Goal: Find specific page/section

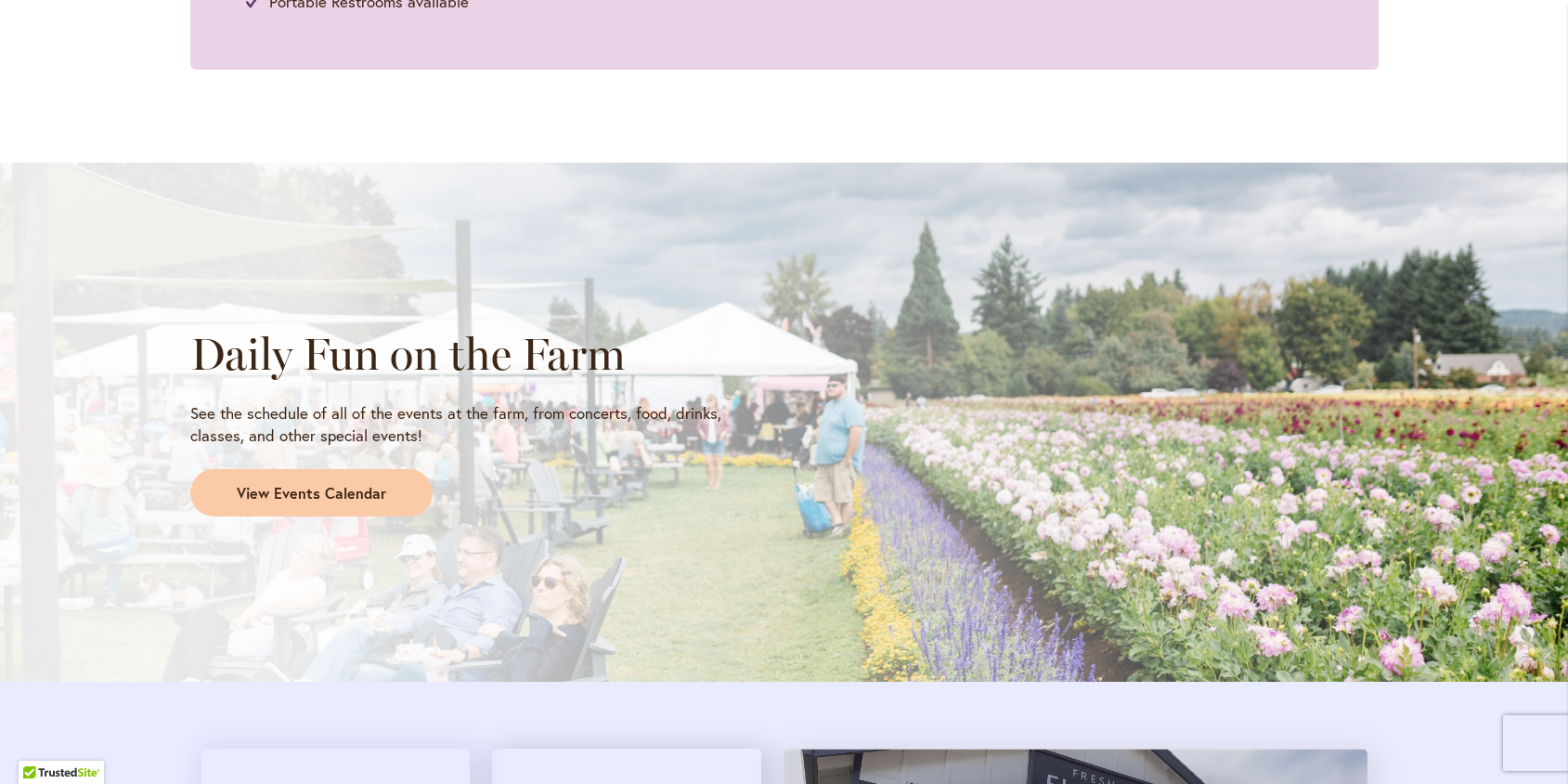
scroll to position [1373, 0]
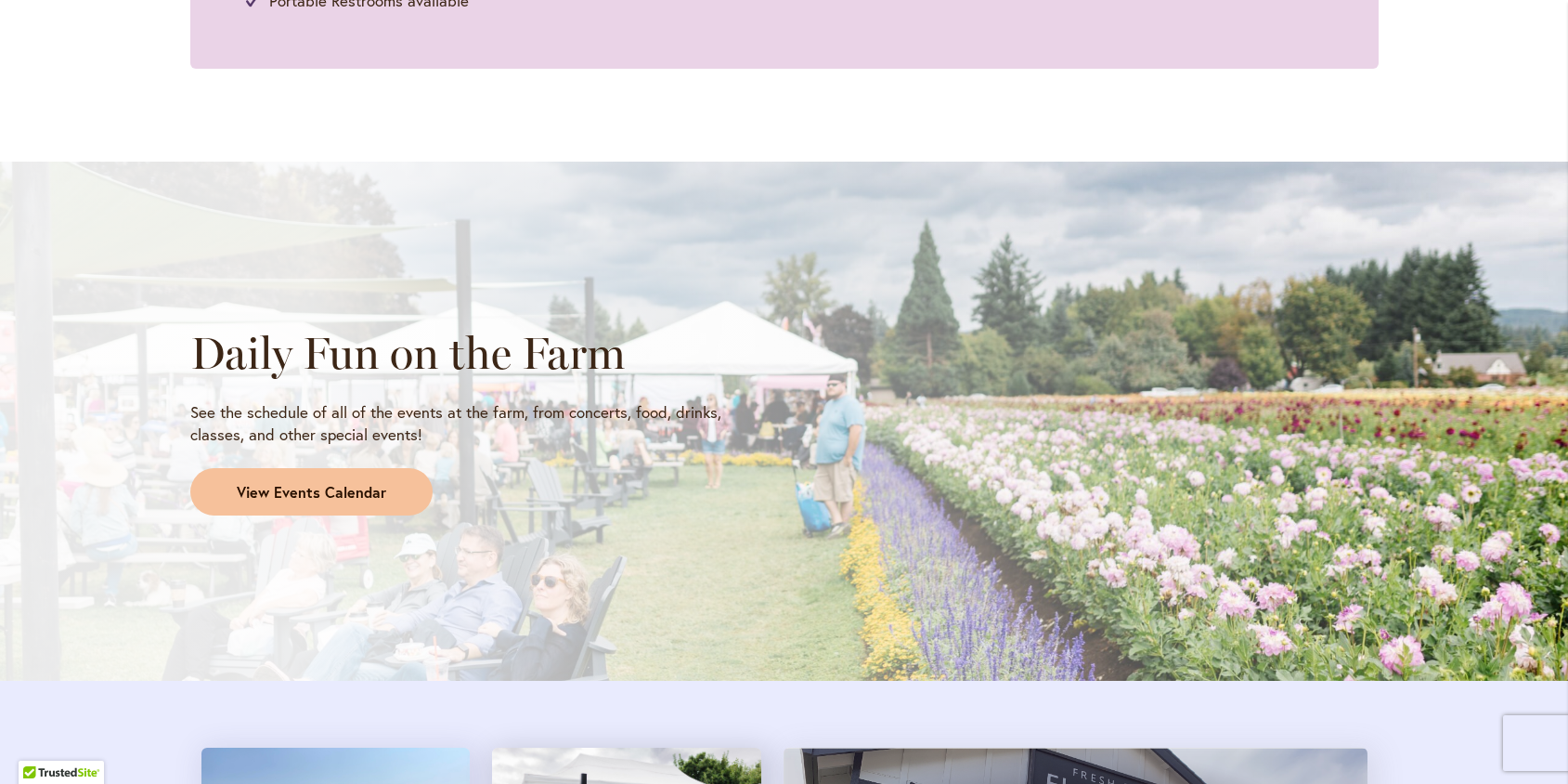
click at [237, 499] on span "View Events Calendar" at bounding box center [311, 493] width 150 height 21
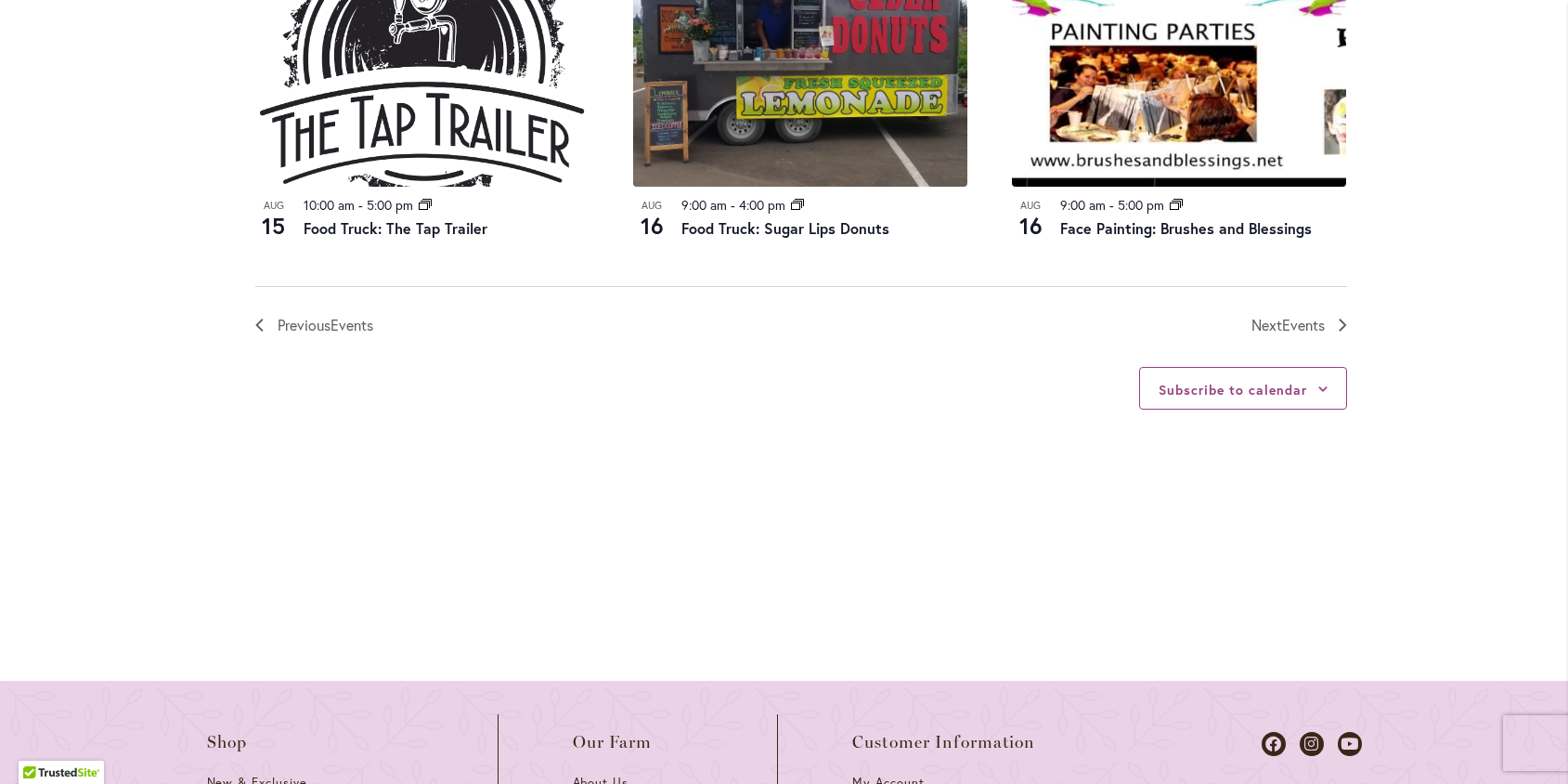
scroll to position [2204, 0]
click at [1287, 336] on span "Events" at bounding box center [1304, 325] width 43 height 19
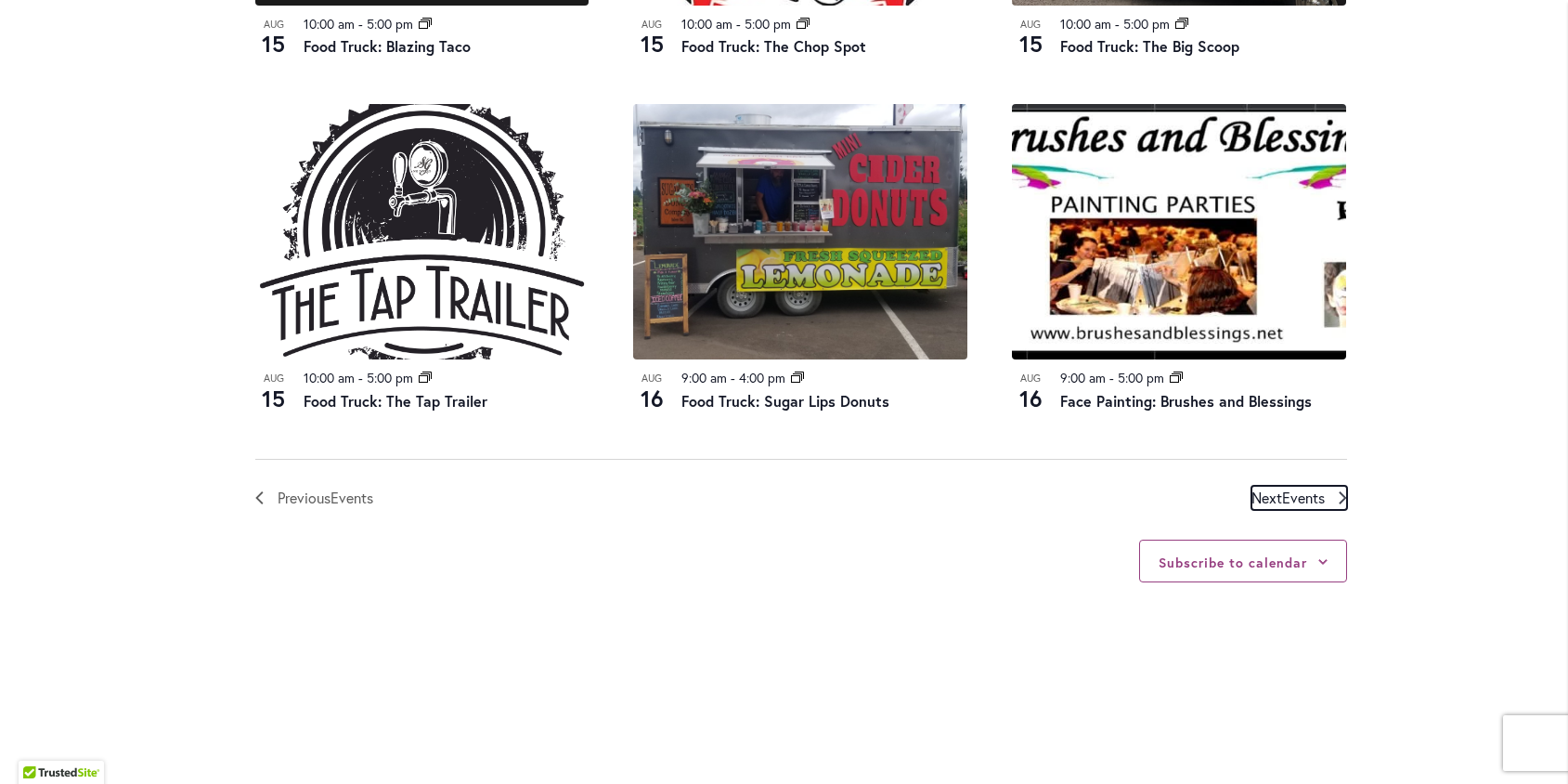
scroll to position [2035, 0]
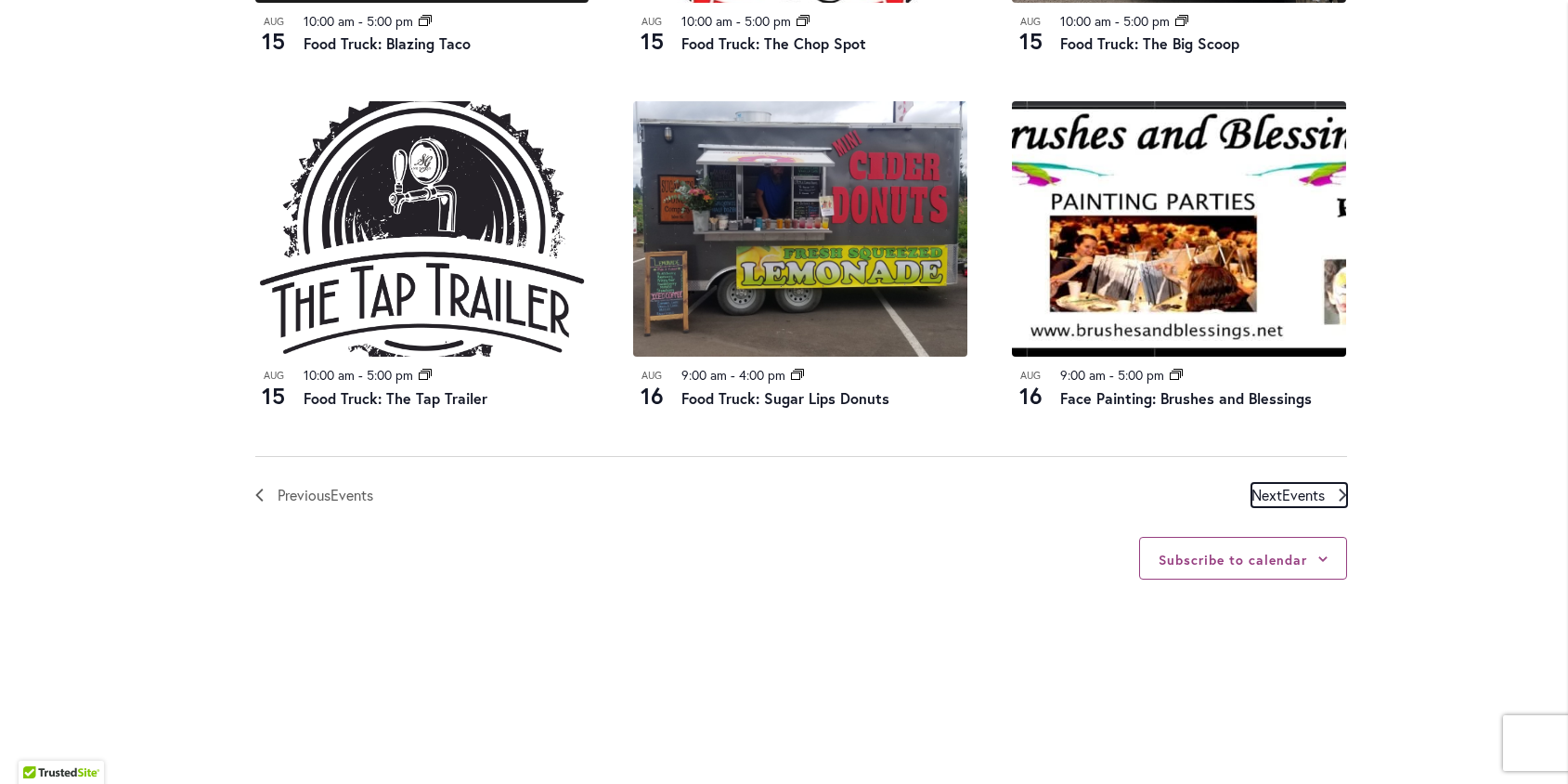
click at [1283, 504] on span "Events" at bounding box center [1304, 495] width 43 height 19
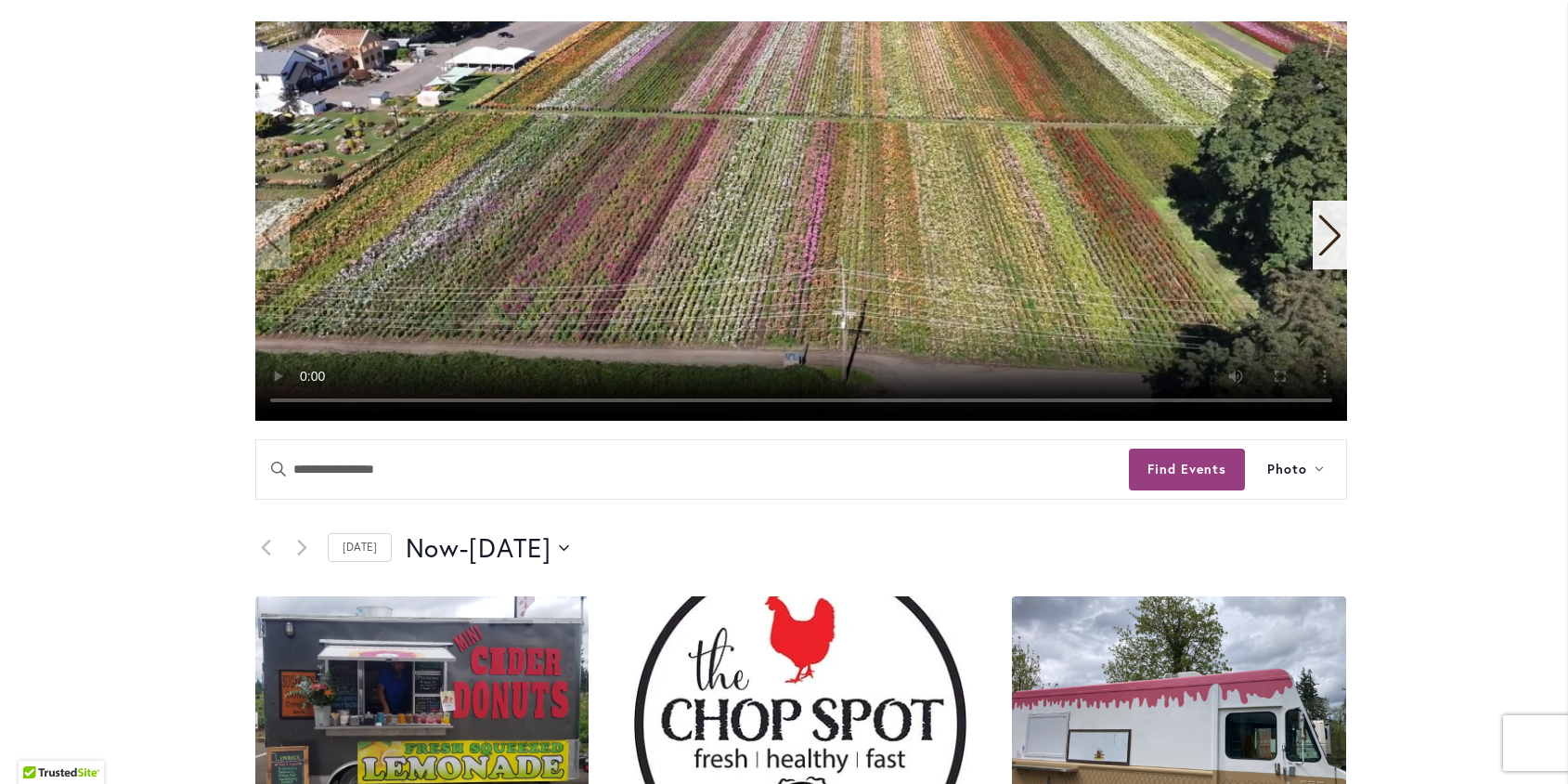
scroll to position [474, 0]
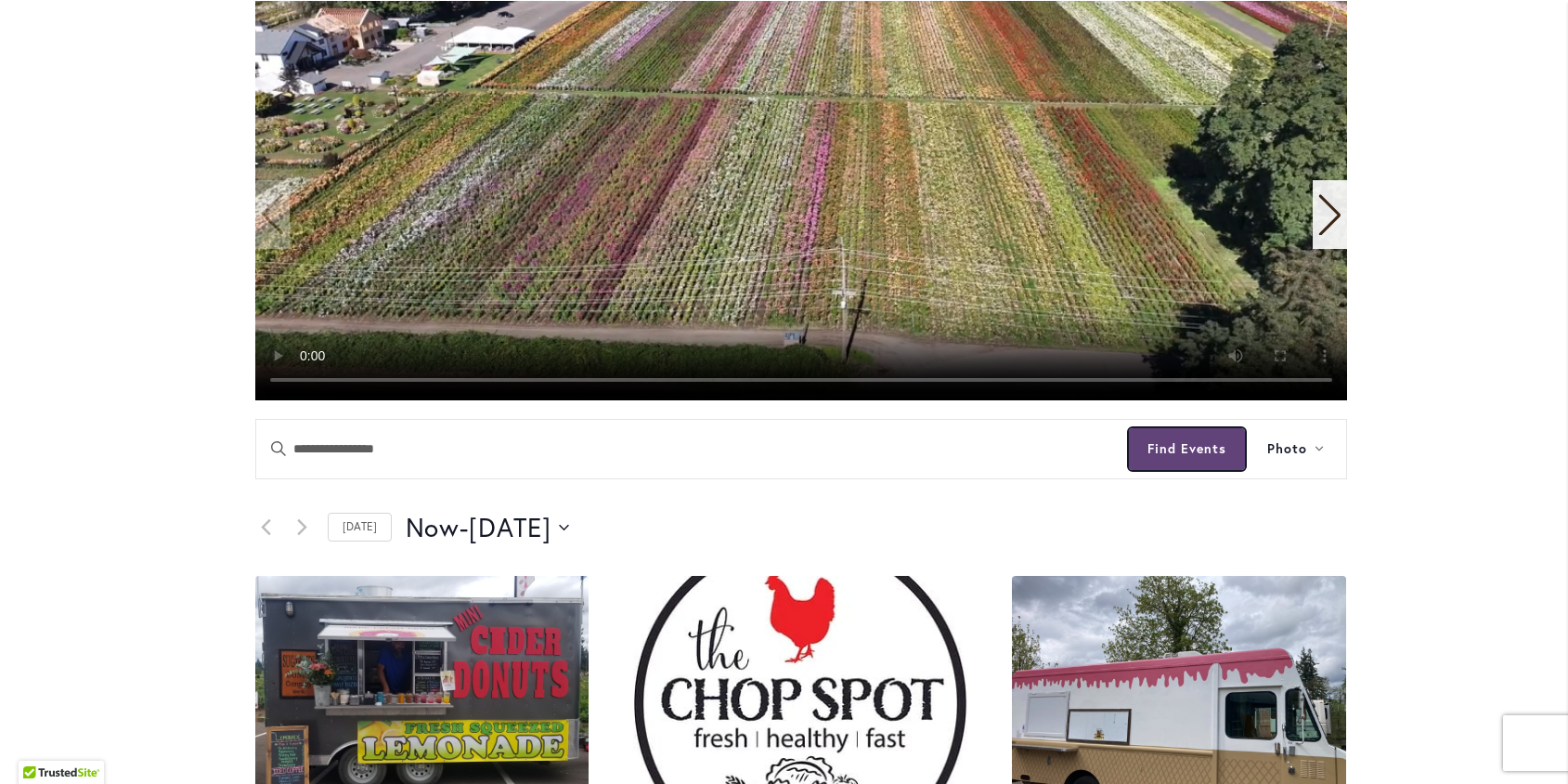
click at [1197, 470] on button "Find Events" at bounding box center [1187, 449] width 116 height 42
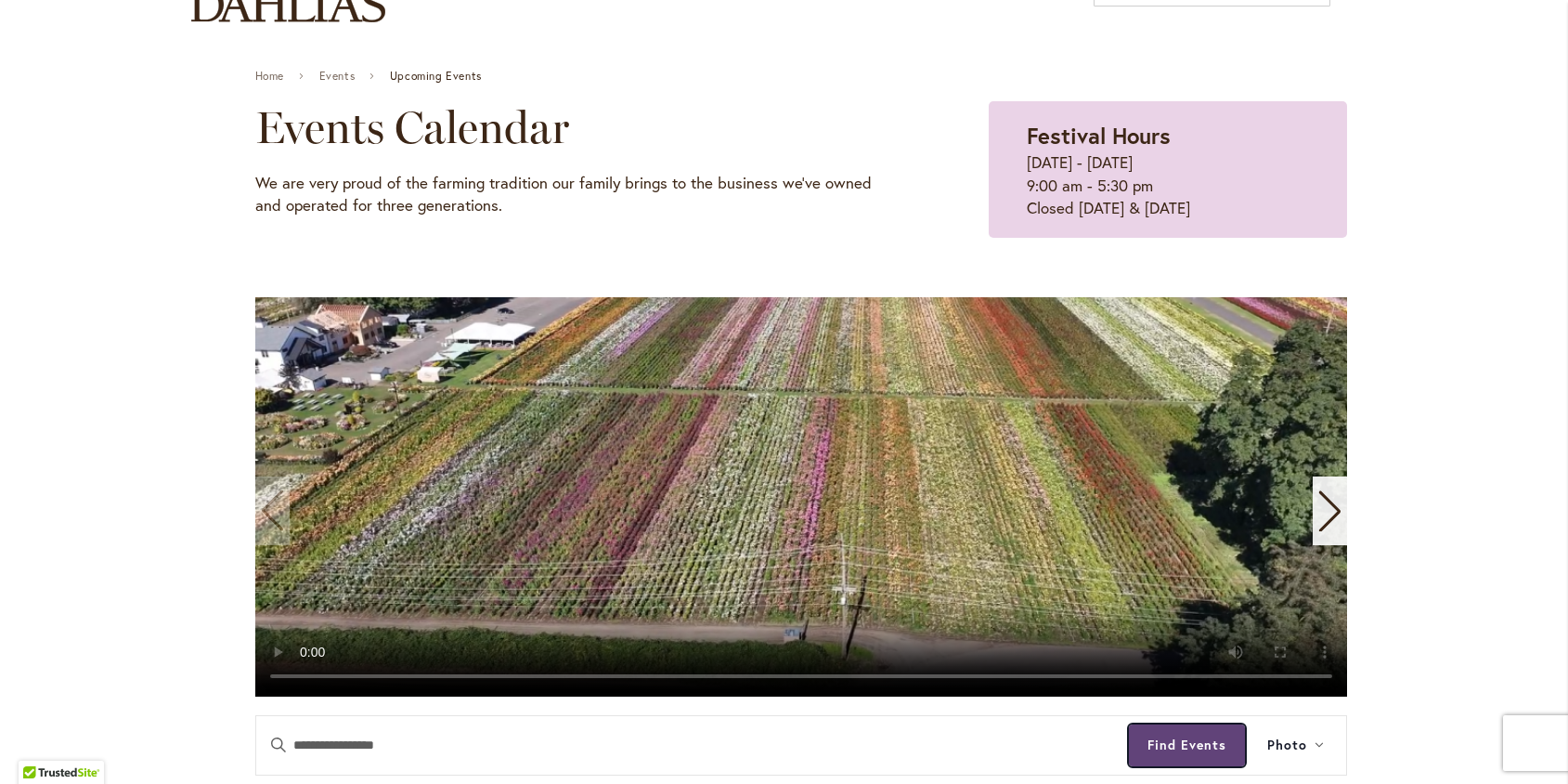
scroll to position [0, 0]
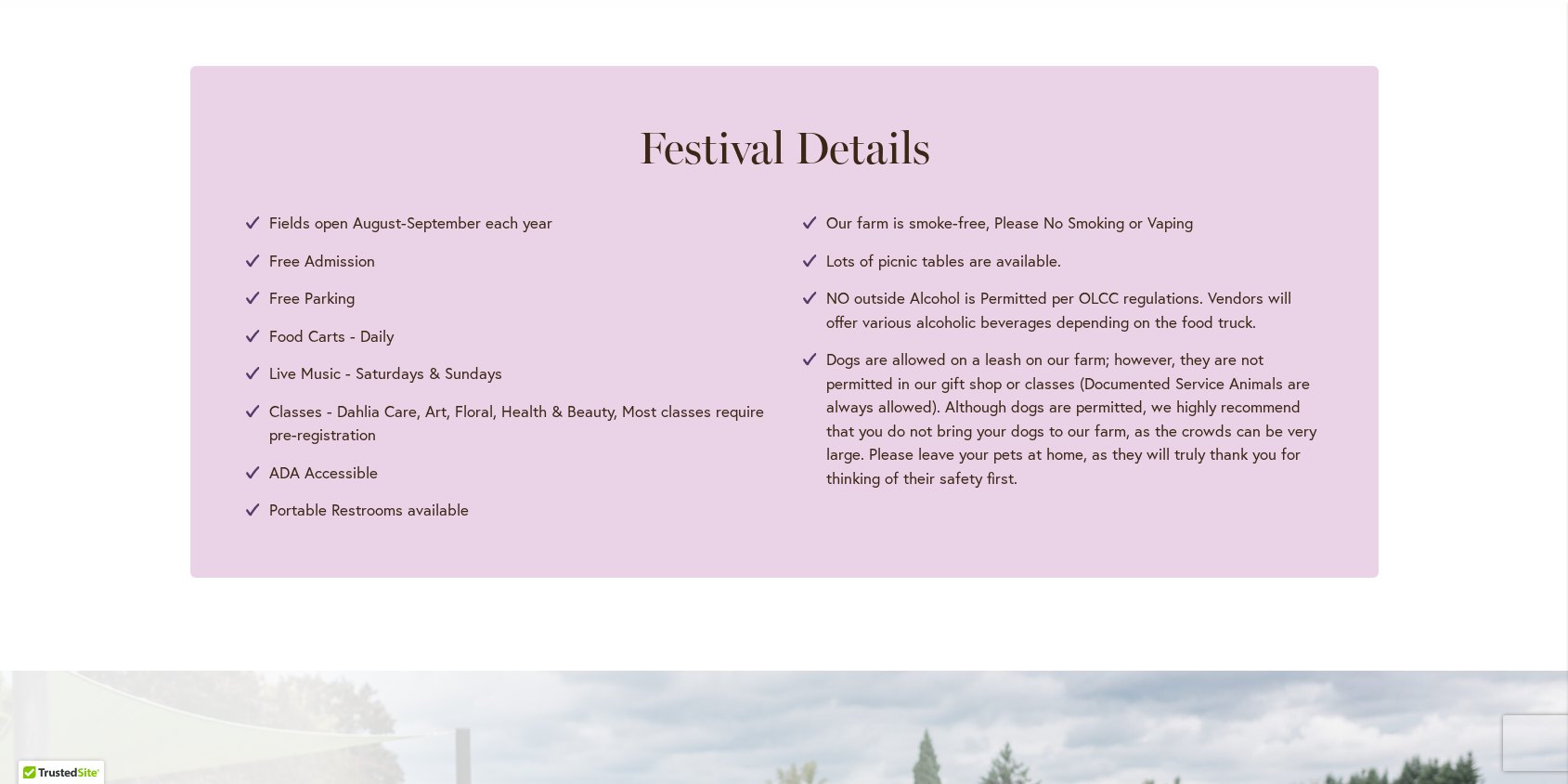
scroll to position [860, 0]
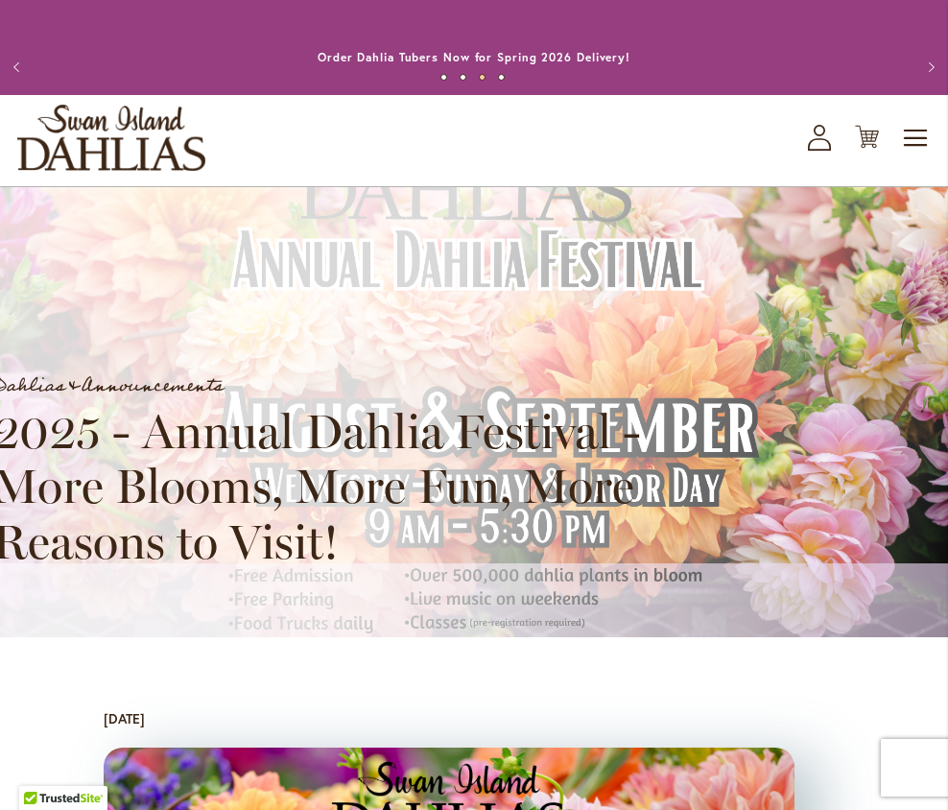
scroll to position [973, 0]
